Goal: Task Accomplishment & Management: Use online tool/utility

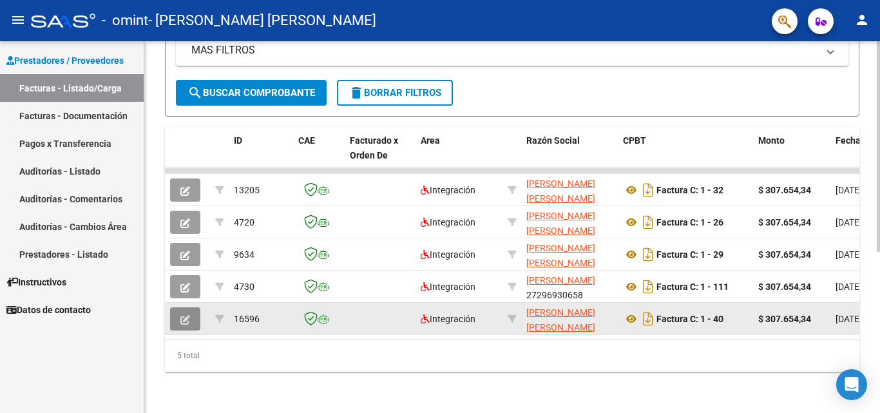
click at [180, 315] on icon "button" at bounding box center [185, 320] width 10 height 10
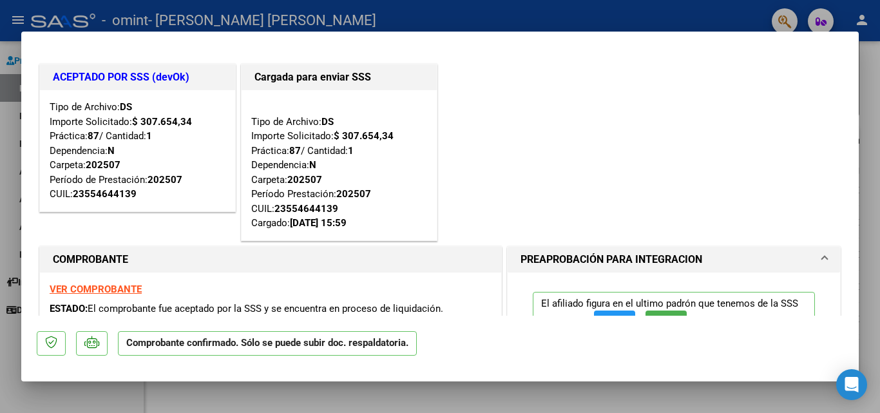
click at [0, 168] on div at bounding box center [440, 206] width 880 height 413
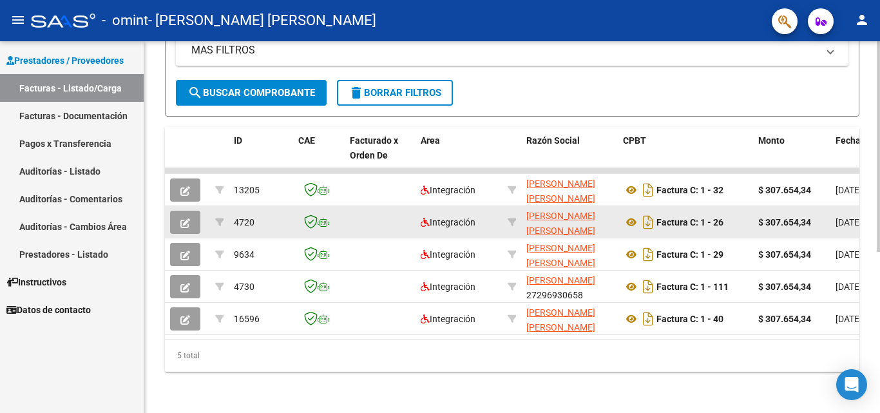
click at [172, 218] on button "button" at bounding box center [185, 222] width 30 height 23
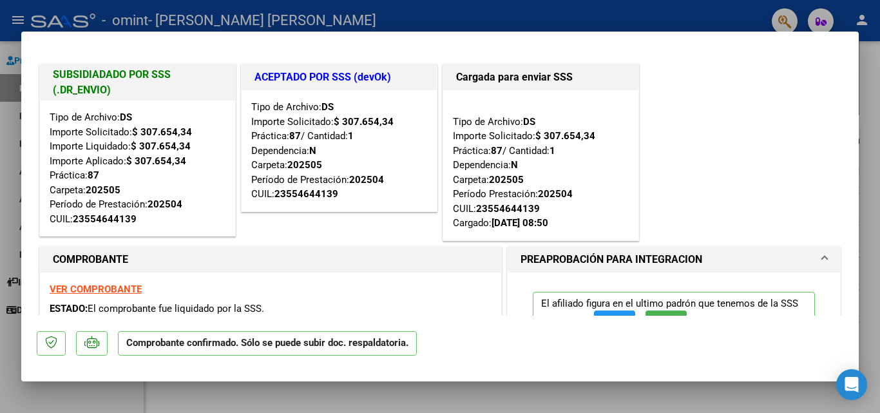
click at [0, 193] on div at bounding box center [440, 206] width 880 height 413
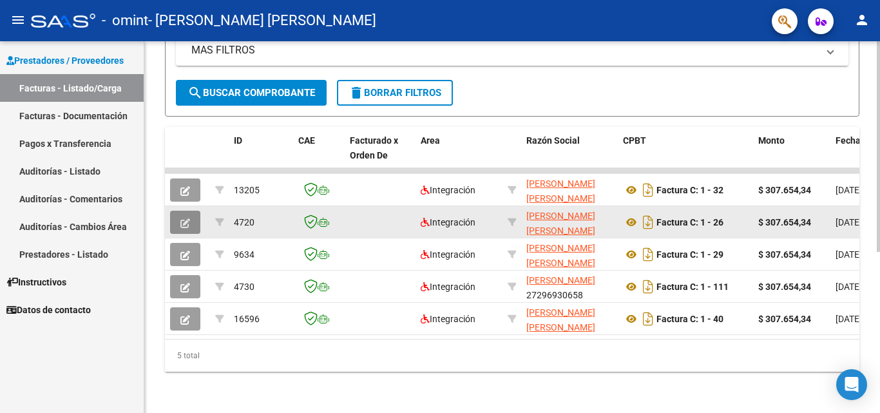
click at [184, 218] on icon "button" at bounding box center [185, 223] width 10 height 10
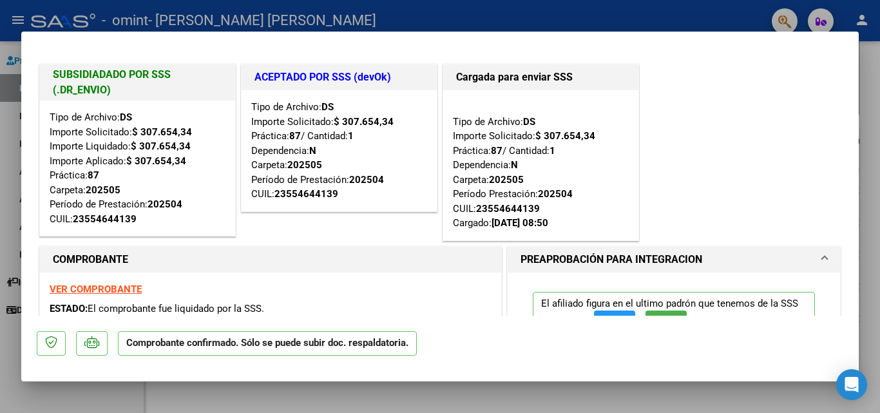
drag, startPoint x: 0, startPoint y: 325, endPoint x: 157, endPoint y: 290, distance: 160.4
click at [0, 324] on div at bounding box center [440, 206] width 880 height 413
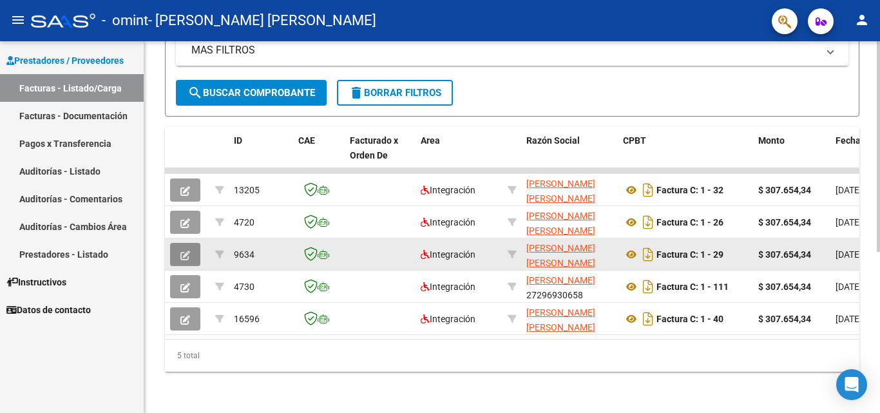
click at [190, 248] on button "button" at bounding box center [185, 254] width 30 height 23
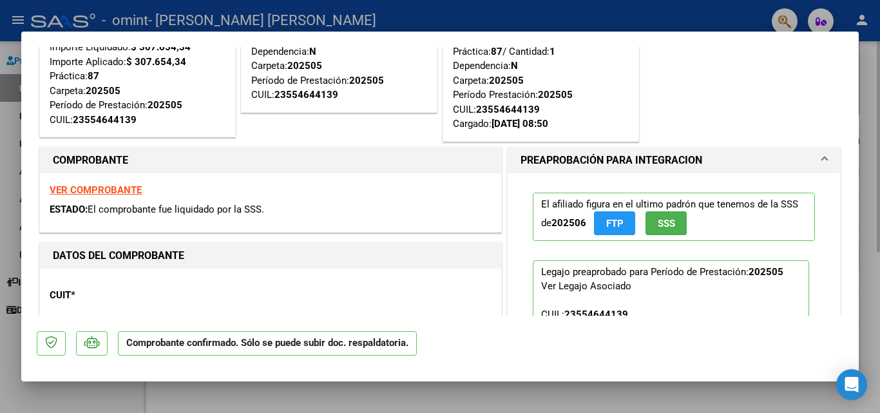
scroll to position [193, 0]
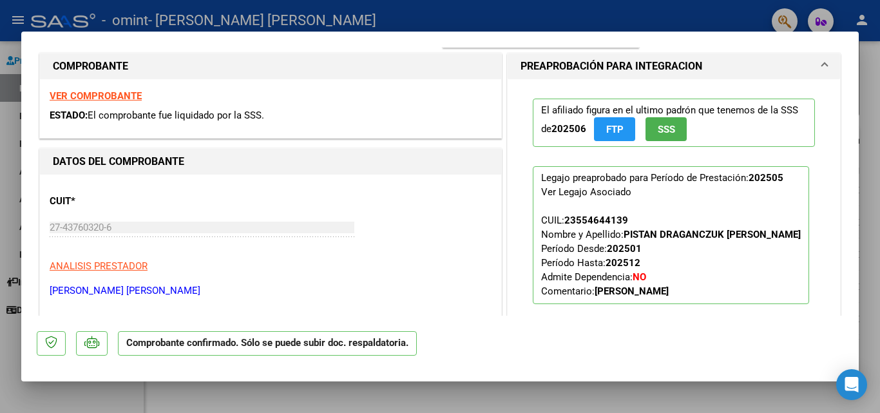
click at [0, 175] on div at bounding box center [440, 206] width 880 height 413
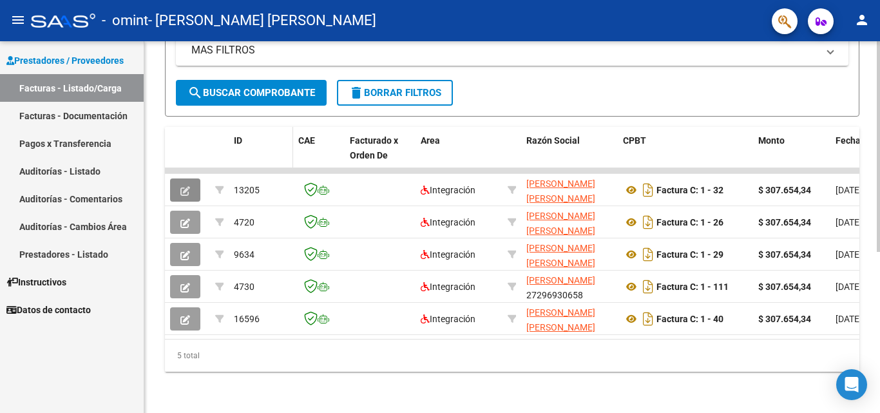
click at [186, 186] on icon "button" at bounding box center [185, 191] width 10 height 10
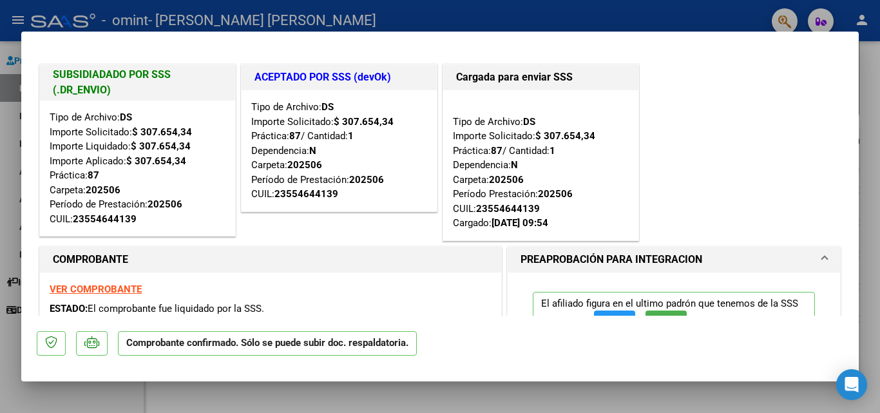
scroll to position [64, 0]
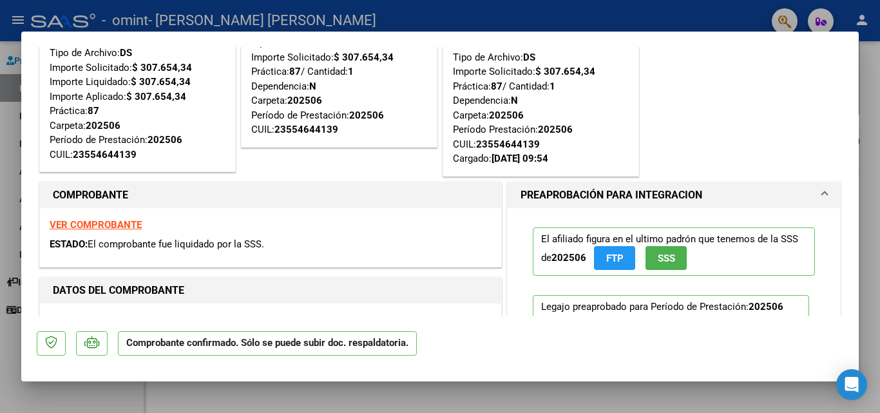
click at [3, 210] on div at bounding box center [440, 206] width 880 height 413
